Goal: Register for event/course

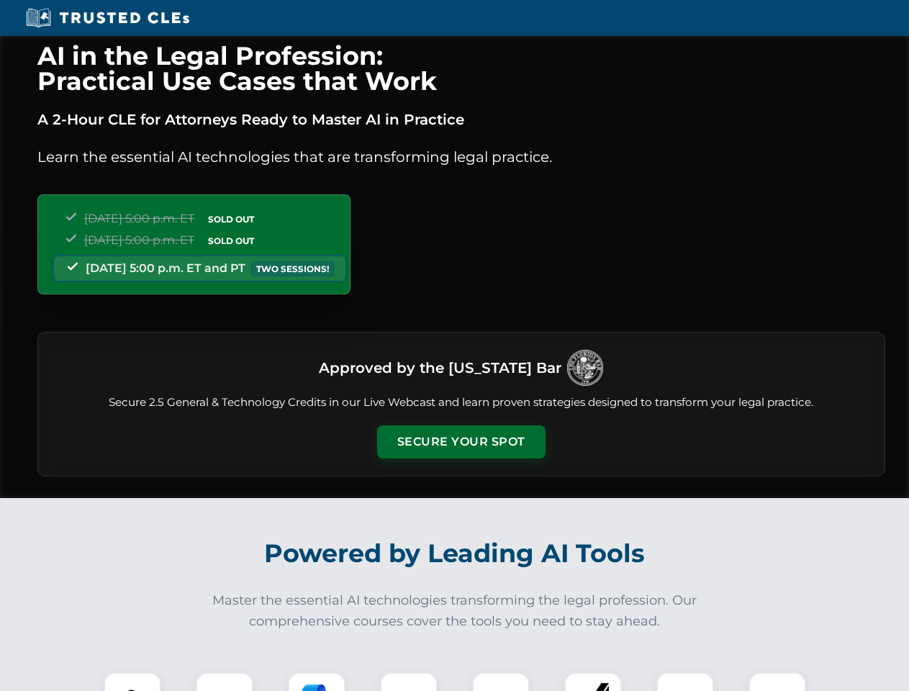
click at [461, 442] on button "Secure Your Spot" at bounding box center [461, 441] width 168 height 33
click at [132, 682] on img at bounding box center [133, 701] width 42 height 42
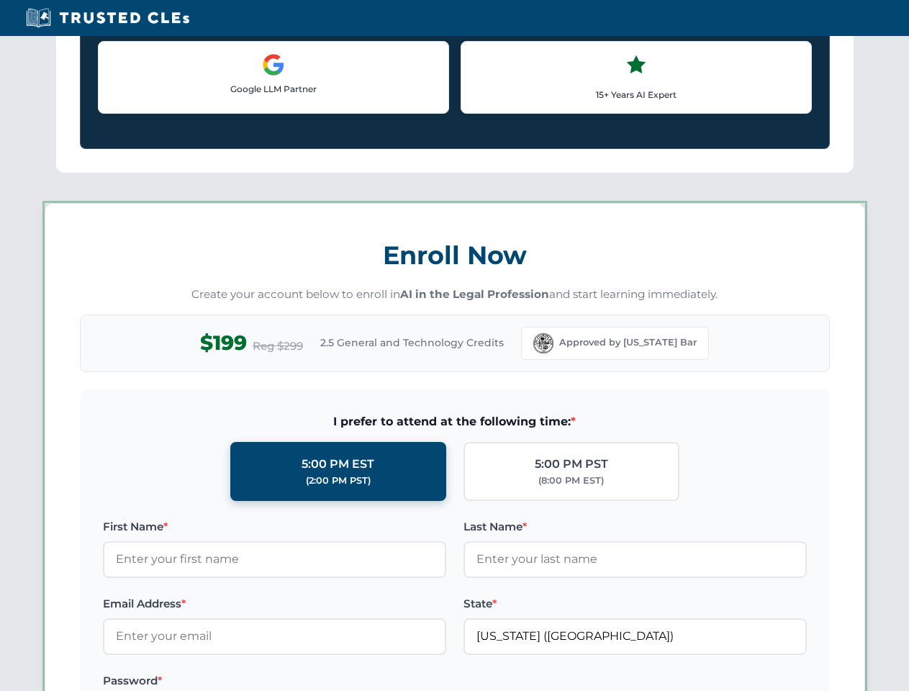
click at [317, 682] on label "Password *" at bounding box center [274, 680] width 343 height 17
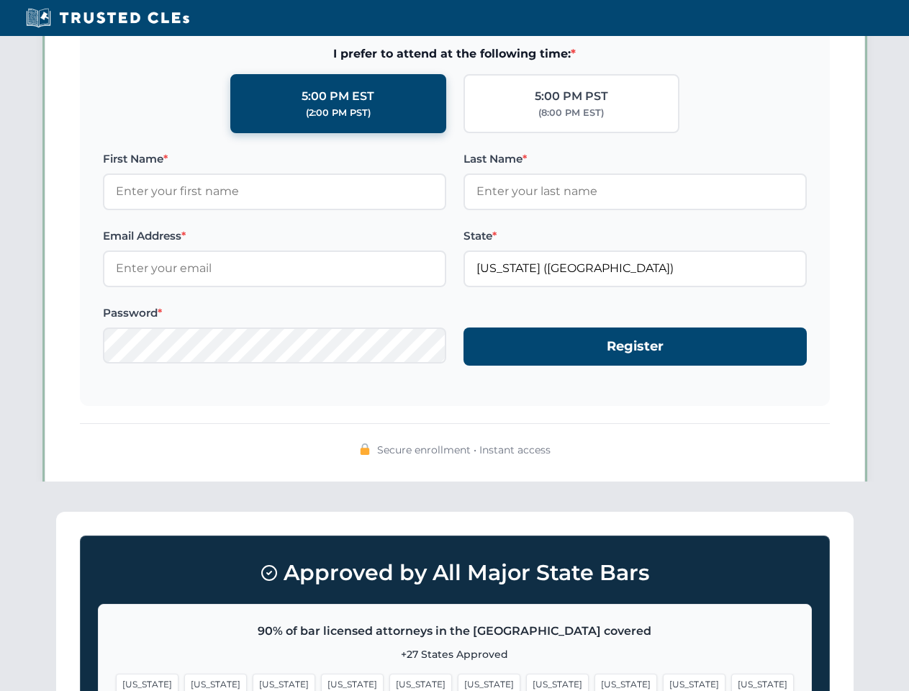
click at [663, 682] on span "[US_STATE]" at bounding box center [694, 684] width 63 height 21
